Goal: Task Accomplishment & Management: Manage account settings

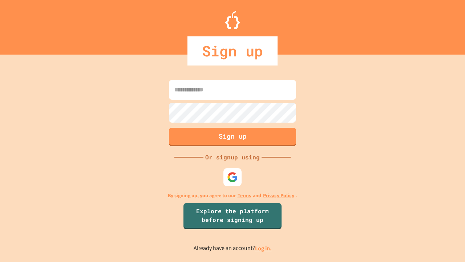
click at [264, 248] on link "Log in." at bounding box center [263, 248] width 17 height 8
